Goal: Information Seeking & Learning: Learn about a topic

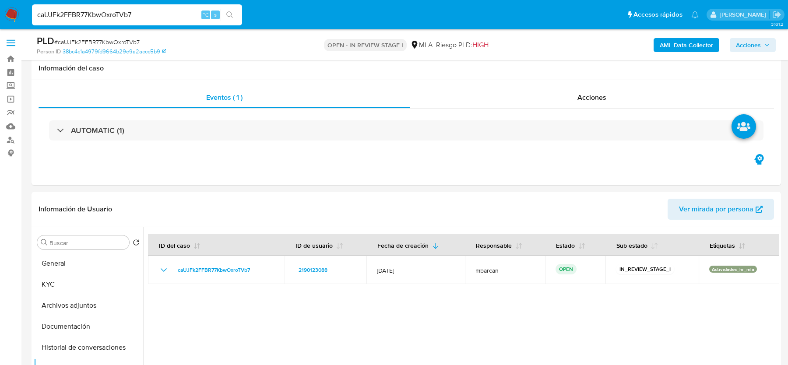
select select "10"
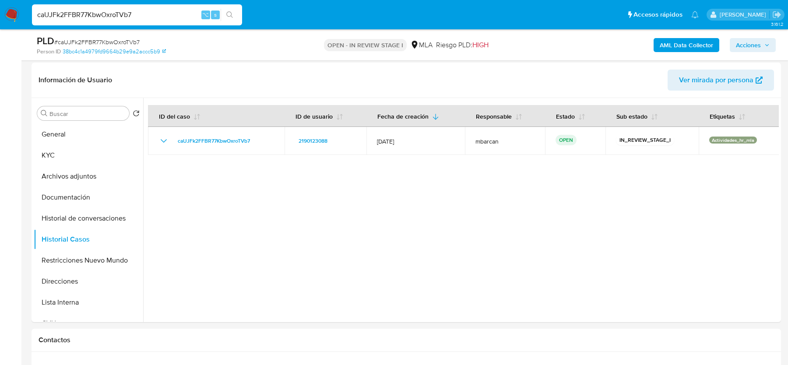
click at [156, 15] on input "caUJFk2FFBR77KbwOxroTVb7" at bounding box center [137, 14] width 210 height 11
click at [186, 78] on header "Información de Usuario Ver mirada por persona" at bounding box center [406, 80] width 735 height 21
click at [310, 272] on div at bounding box center [461, 210] width 636 height 224
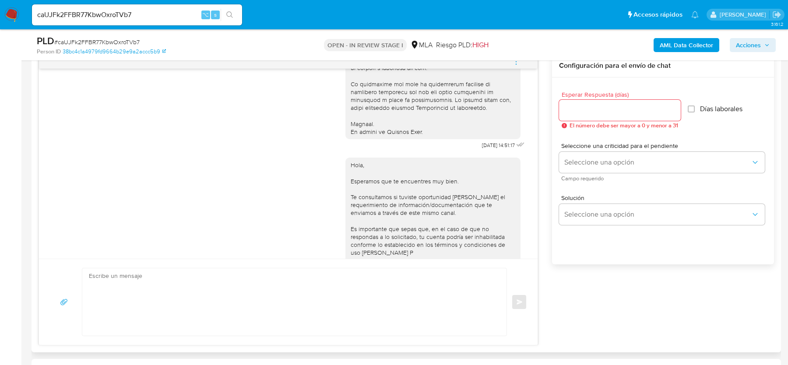
scroll to position [451, 0]
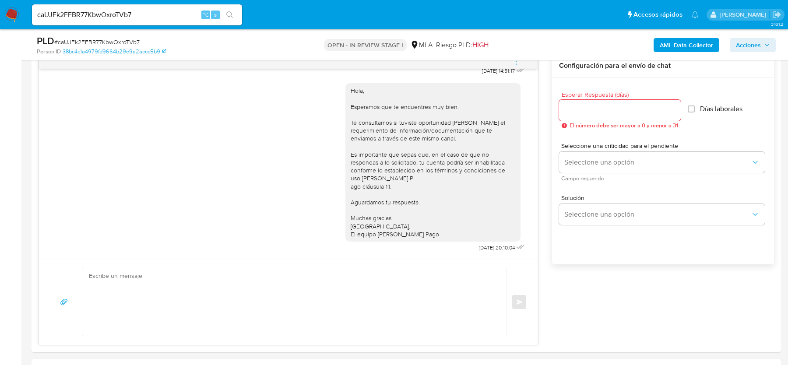
click at [127, 42] on span "# caUJFk2FFBR77KbwOxroTVb7" at bounding box center [96, 42] width 85 height 9
copy span "caUJFk2FFBR77KbwOxroTVb7"
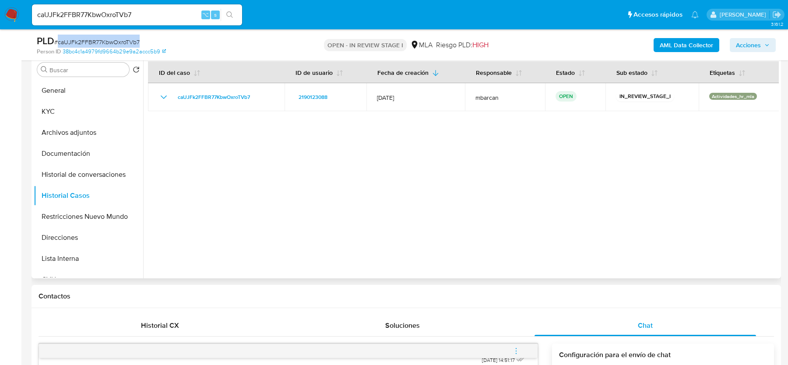
scroll to position [0, 0]
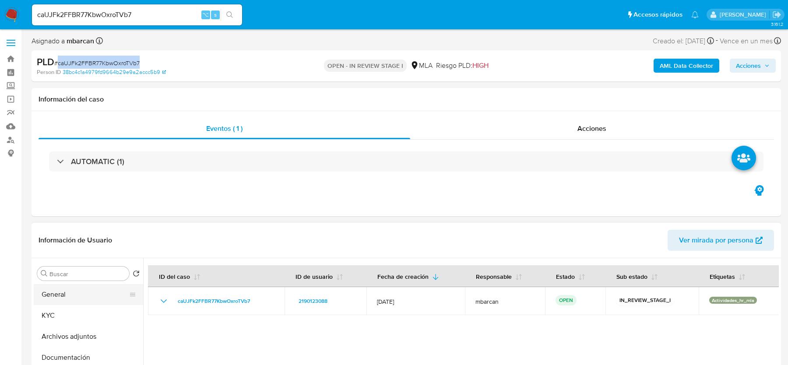
click at [82, 286] on button "General" at bounding box center [85, 294] width 102 height 21
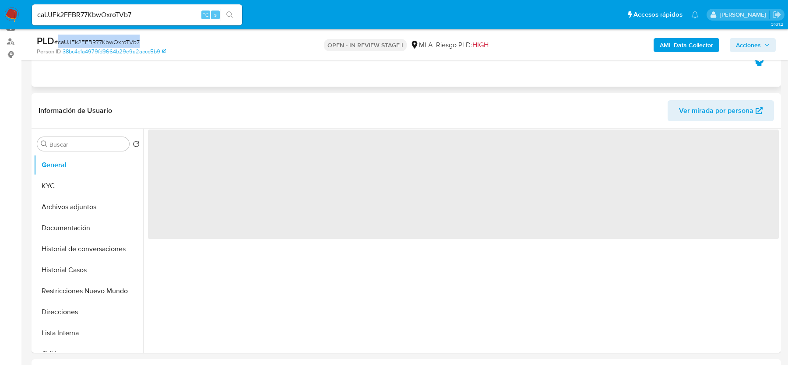
scroll to position [109, 0]
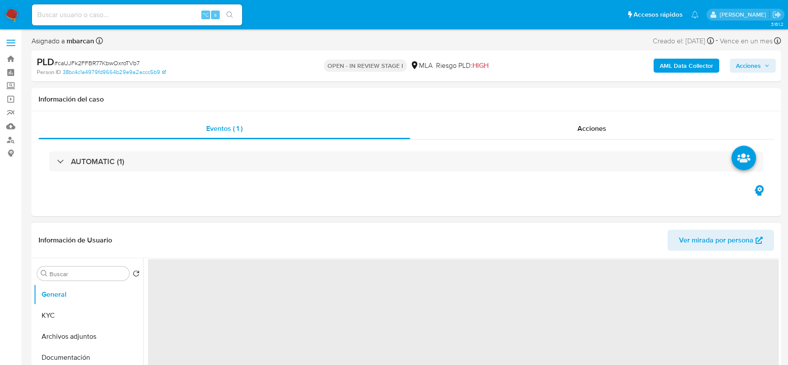
select select "10"
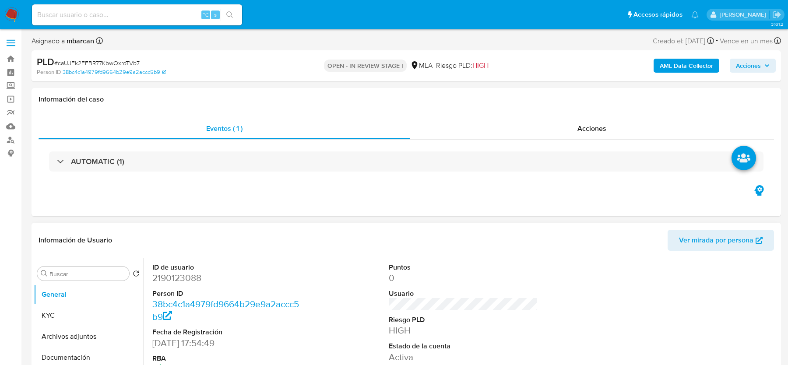
click at [198, 273] on dd "2190123088" at bounding box center [226, 278] width 149 height 12
copy dd "2190123088"
click at [669, 66] on b "AML Data Collector" at bounding box center [686, 66] width 53 height 14
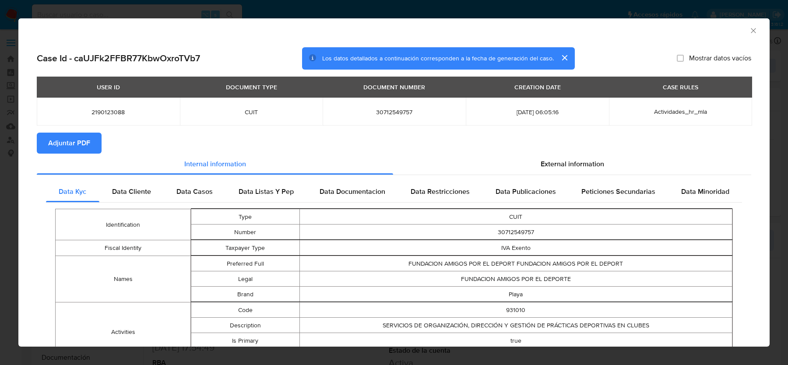
click at [88, 144] on span "Adjuntar PDF" at bounding box center [69, 143] width 42 height 19
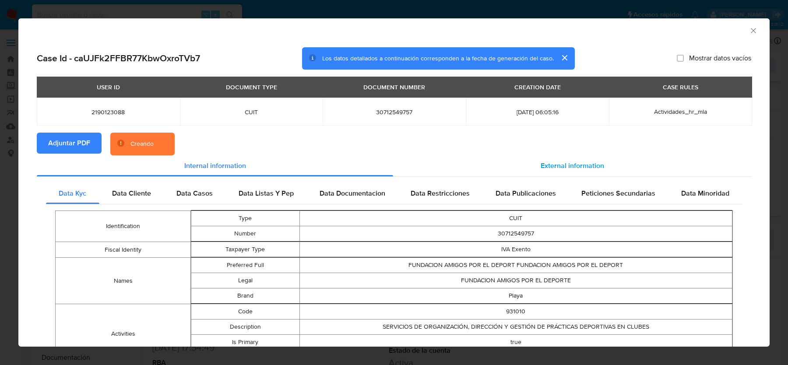
click at [638, 155] on div "External information" at bounding box center [572, 165] width 358 height 21
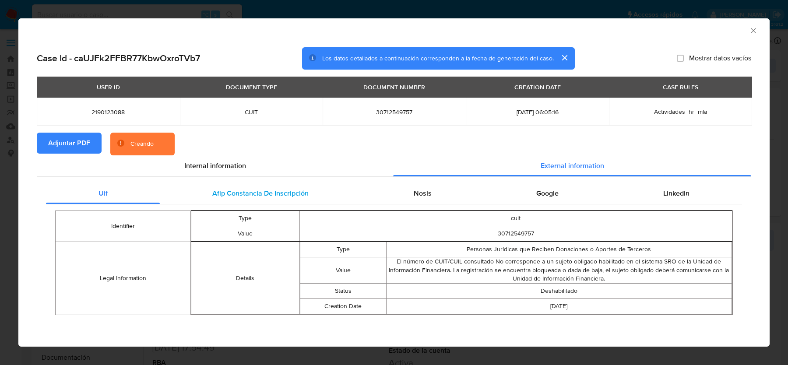
click at [250, 184] on div "Afip Constancia De Inscripción" at bounding box center [260, 193] width 201 height 21
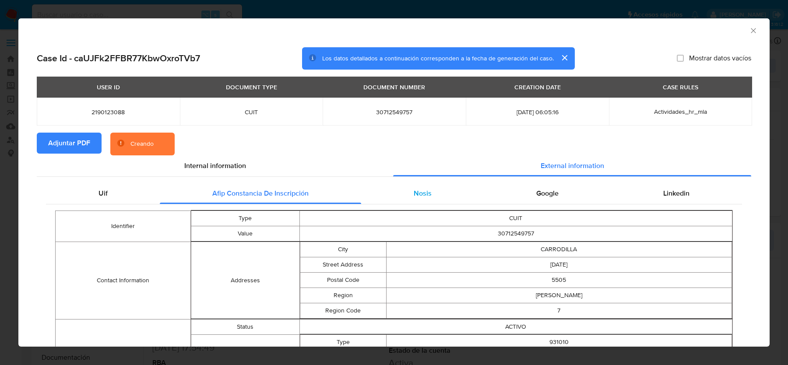
click at [415, 183] on div "Nosis" at bounding box center [422, 193] width 123 height 21
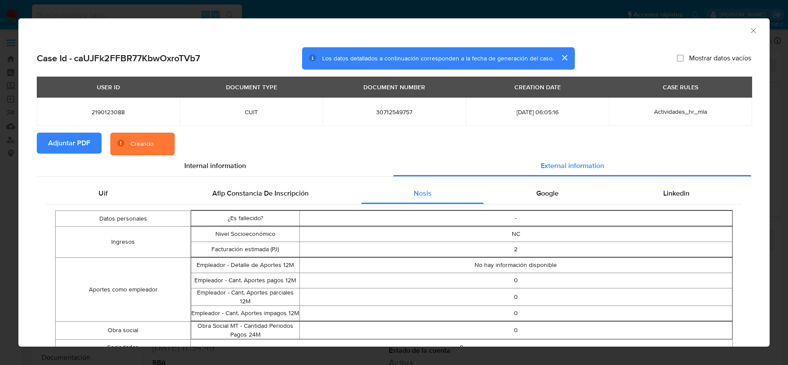
scroll to position [36, 0]
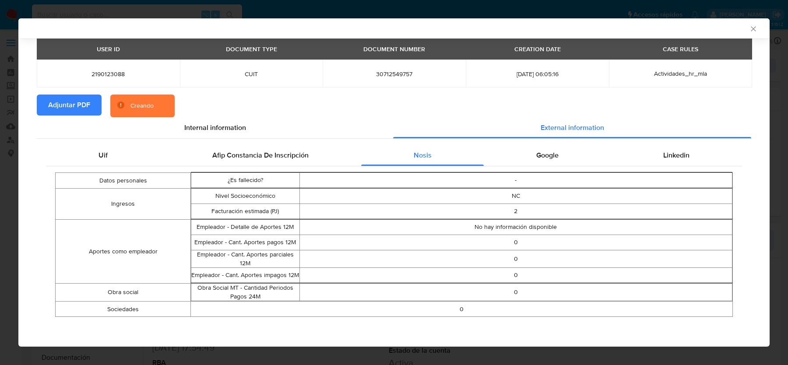
click at [555, 170] on div "Datos personales ¿Es fallecido? - Ingresos Nivel Socioeconómico NC Facturación …" at bounding box center [394, 244] width 696 height 157
click at [555, 163] on div "Google" at bounding box center [547, 155] width 127 height 21
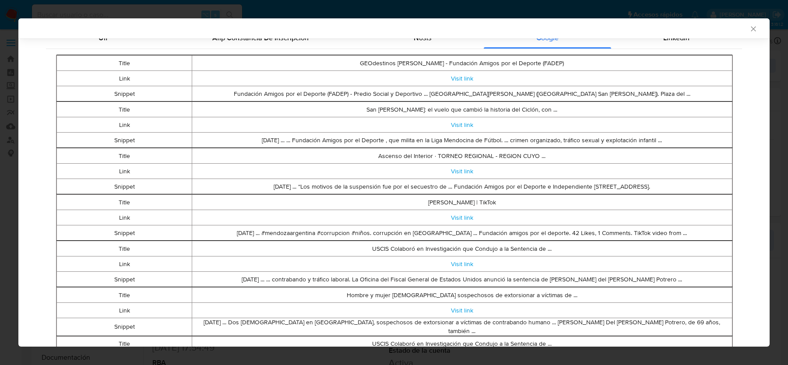
scroll to position [151, 0]
click at [463, 264] on link "Visit link" at bounding box center [462, 264] width 22 height 9
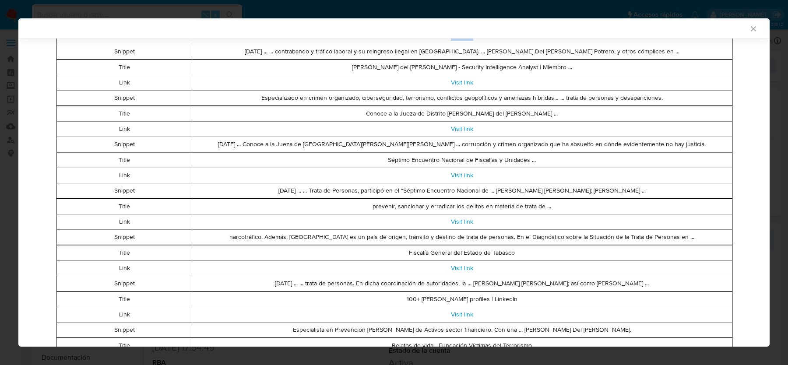
scroll to position [485, 0]
